Goal: Information Seeking & Learning: Find specific fact

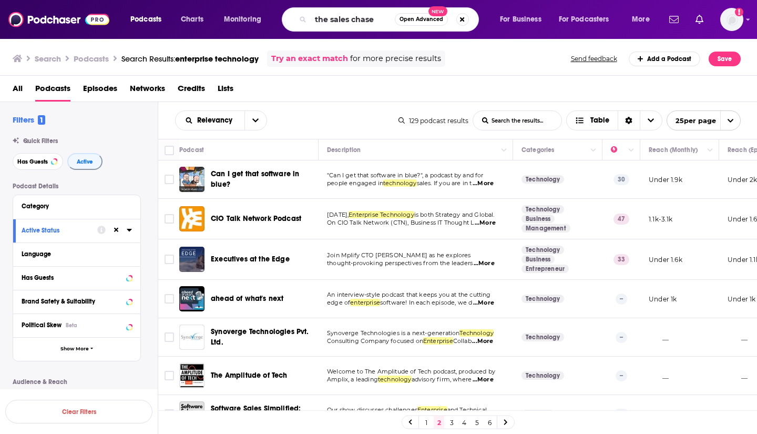
type input "the sales chaser"
click at [424, 19] on span "Open Advanced" at bounding box center [422, 19] width 44 height 5
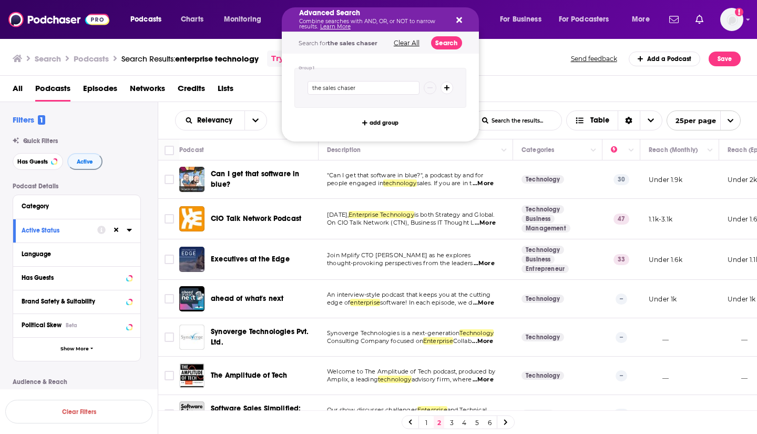
click at [448, 43] on button "Search" at bounding box center [446, 42] width 31 height 13
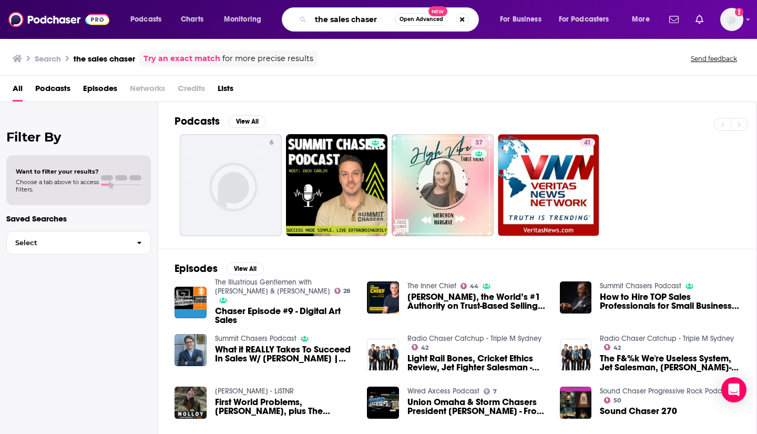
click at [330, 22] on input "the sales chaser" at bounding box center [353, 19] width 84 height 17
type input "sales chaser"
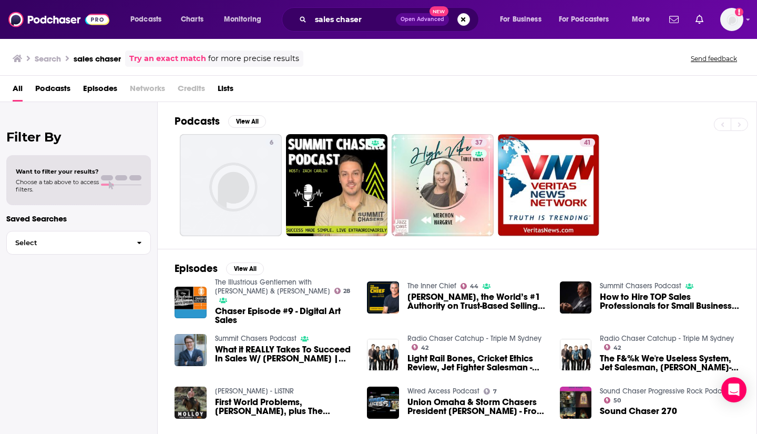
click at [239, 200] on link "6" at bounding box center [231, 185] width 102 height 102
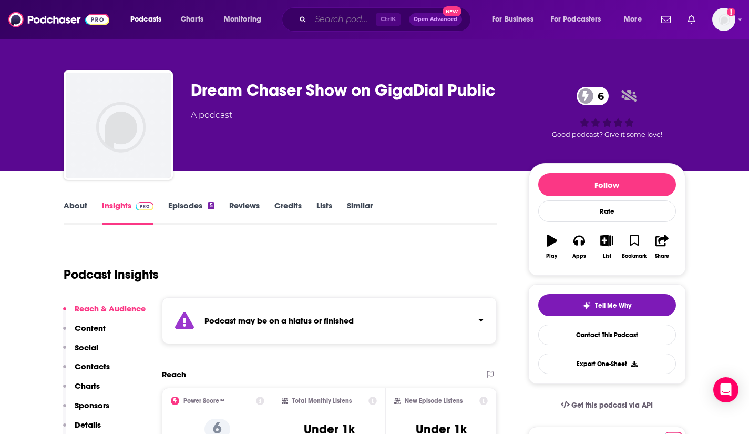
click at [326, 23] on input "Search podcasts, credits, & more..." at bounding box center [343, 19] width 65 height 17
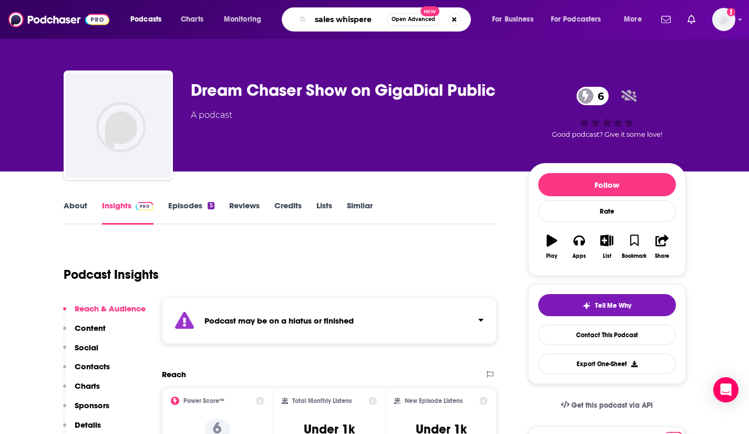
type input "sales whisperer"
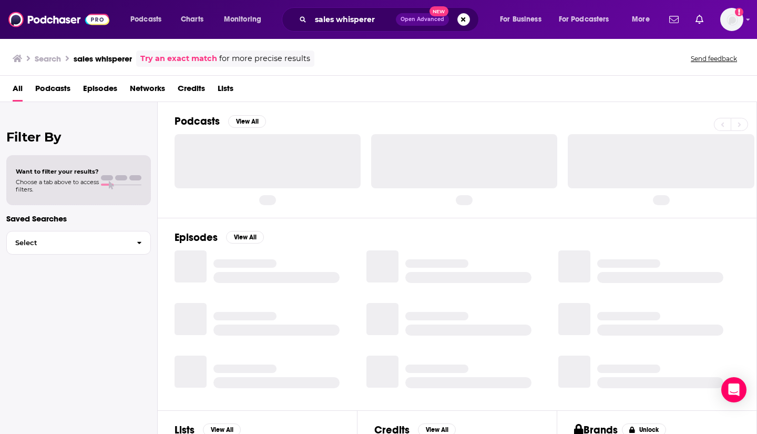
click at [301, 21] on icon "Search podcasts, credits, & more..." at bounding box center [303, 19] width 6 height 6
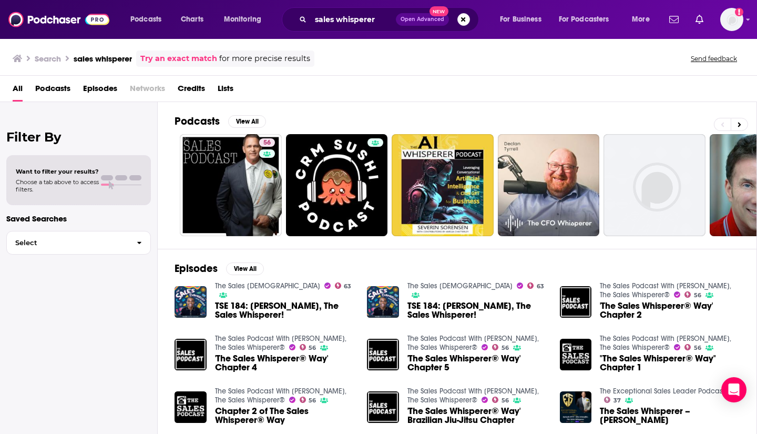
click at [244, 211] on link "56" at bounding box center [231, 185] width 102 height 102
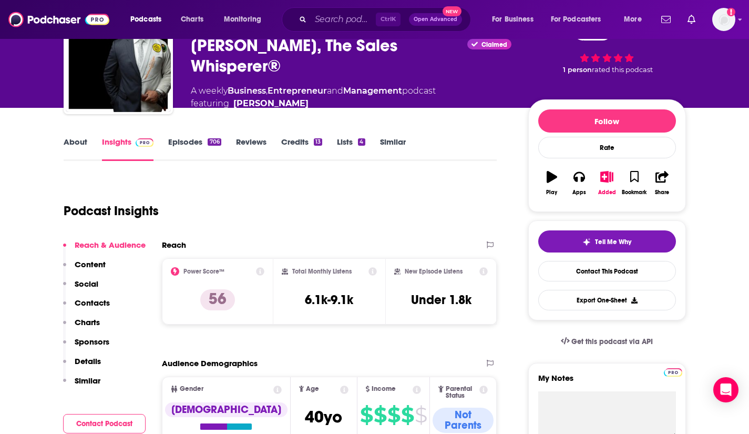
scroll to position [67, 0]
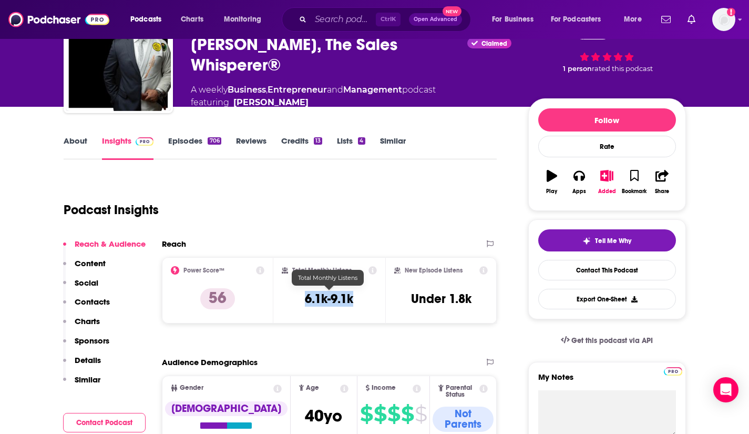
drag, startPoint x: 303, startPoint y: 295, endPoint x: 357, endPoint y: 294, distance: 53.6
click at [357, 294] on div "Total Monthly Listens 6.1k-9.1k" at bounding box center [329, 290] width 95 height 48
copy h3 "6.1k-9.1k"
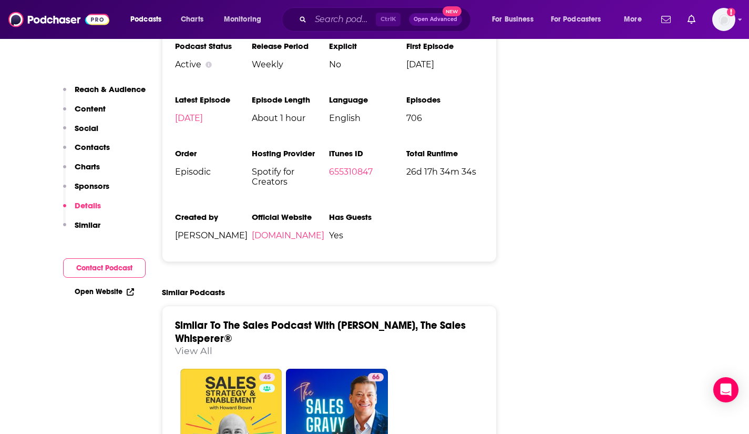
scroll to position [1496, 0]
